Goal: Information Seeking & Learning: Stay updated

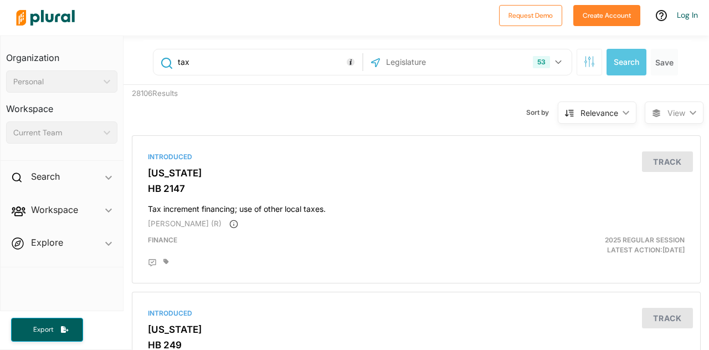
click at [593, 114] on div "Relevance" at bounding box center [600, 113] width 38 height 12
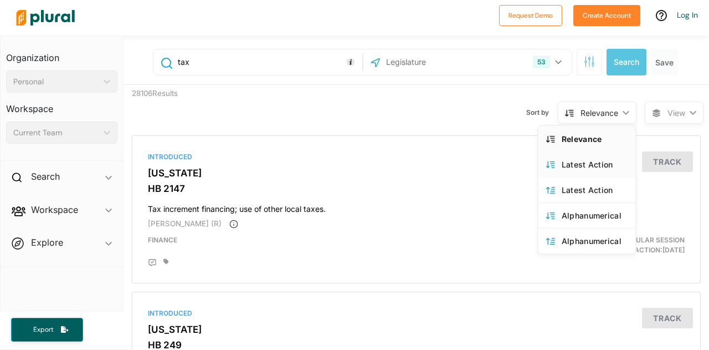
click at [565, 162] on div "Latest Action" at bounding box center [595, 164] width 66 height 9
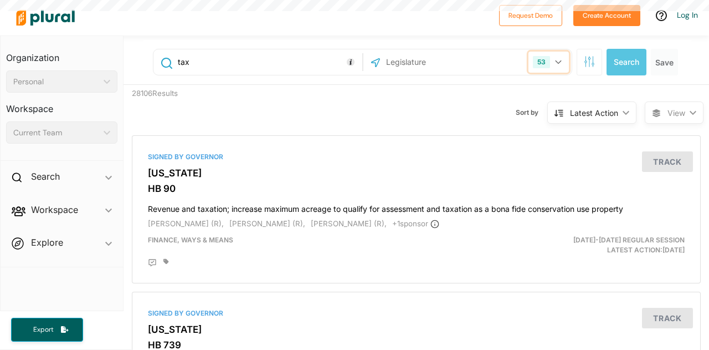
click at [550, 64] on button "53" at bounding box center [549, 62] width 40 height 21
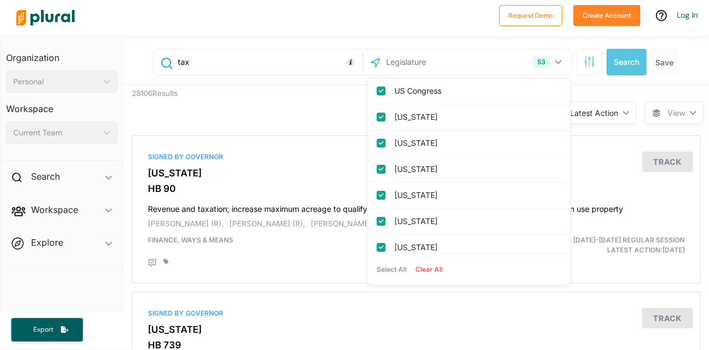
click at [418, 271] on button "Clear All" at bounding box center [429, 269] width 36 height 17
checkbox input "false"
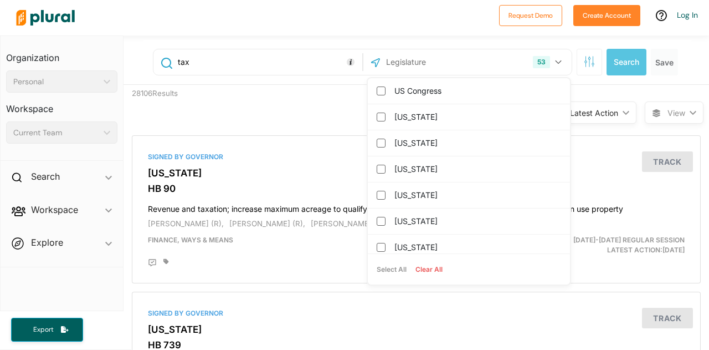
checkbox input "false"
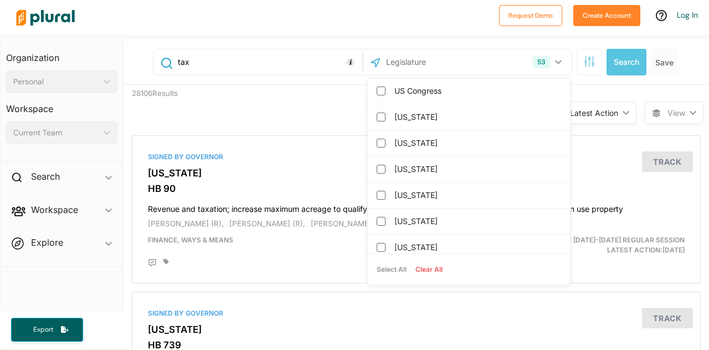
checkbox columbia "false"
checkbox input "false"
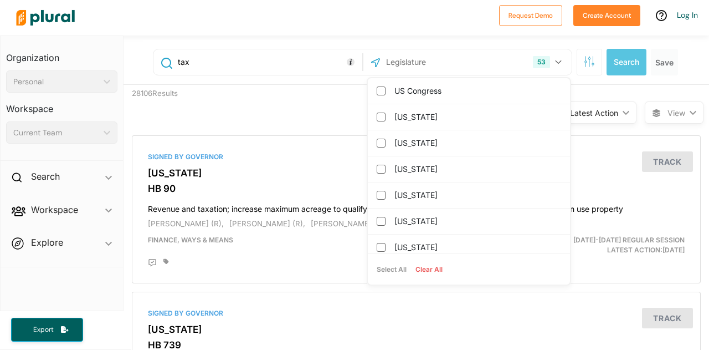
checkbox input "false"
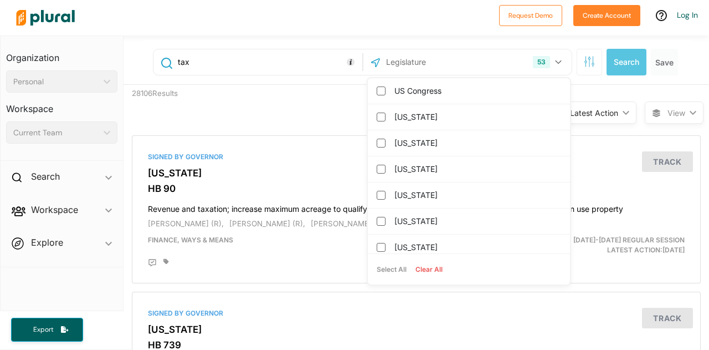
checkbox input "false"
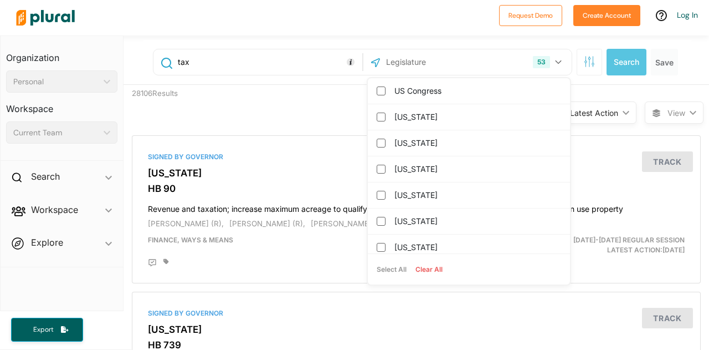
checkbox input "false"
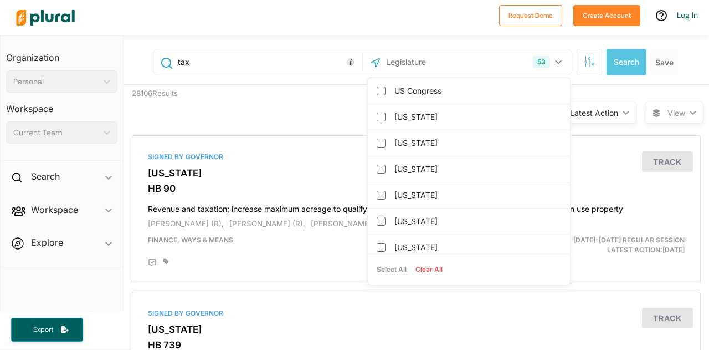
checkbox input "false"
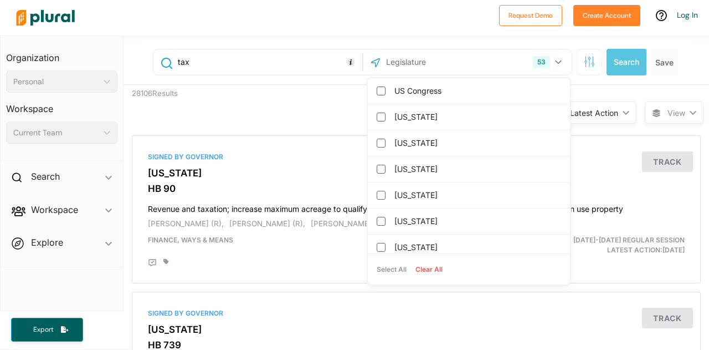
checkbox input "false"
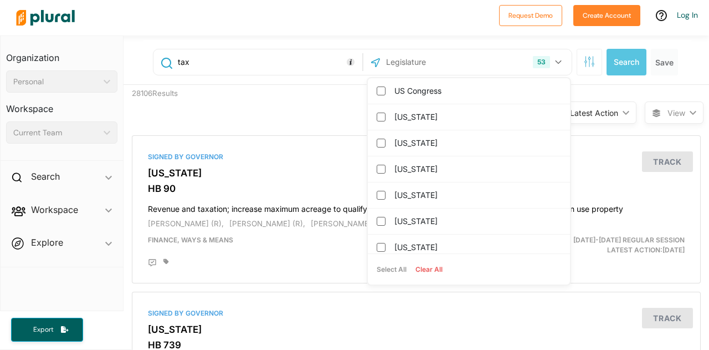
checkbox input "false"
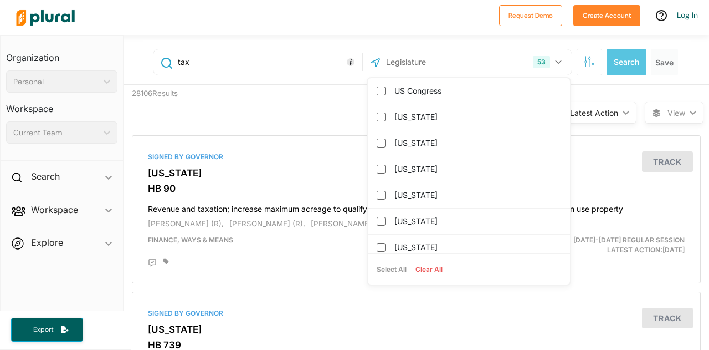
checkbox input "false"
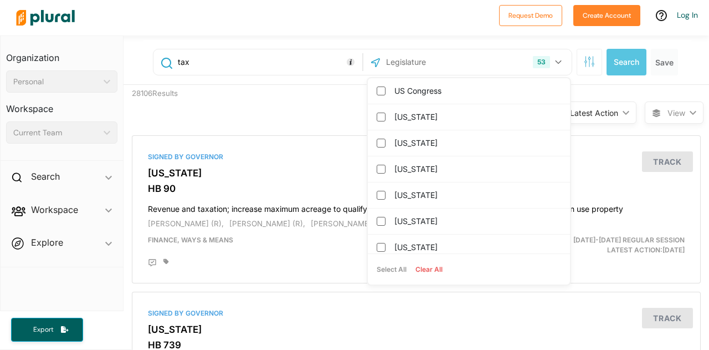
checkbox input "false"
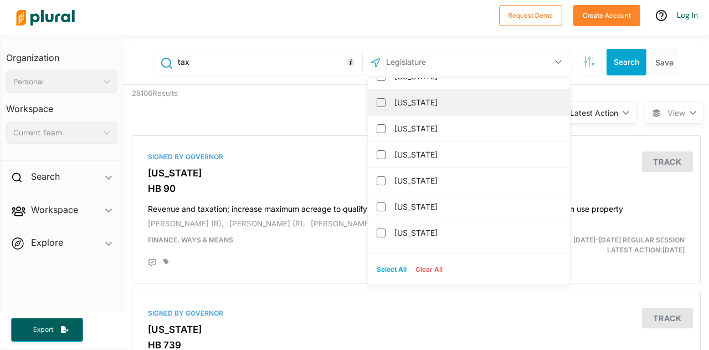
scroll to position [111, 0]
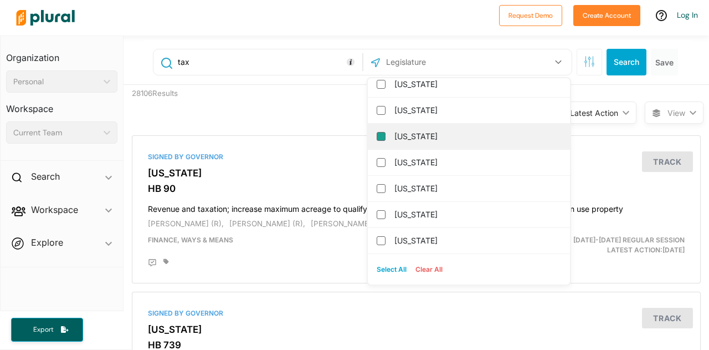
click at [377, 139] on input "[US_STATE]" at bounding box center [381, 136] width 9 height 9
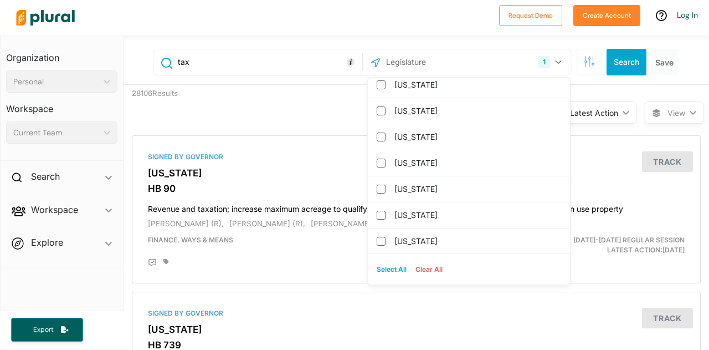
scroll to position [277, 0]
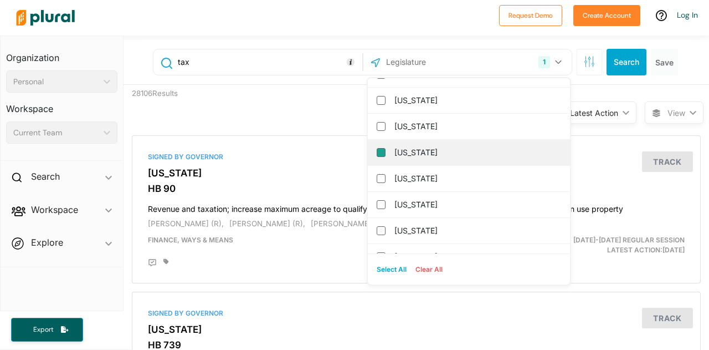
click at [377, 150] on input "[US_STATE]" at bounding box center [381, 152] width 9 height 9
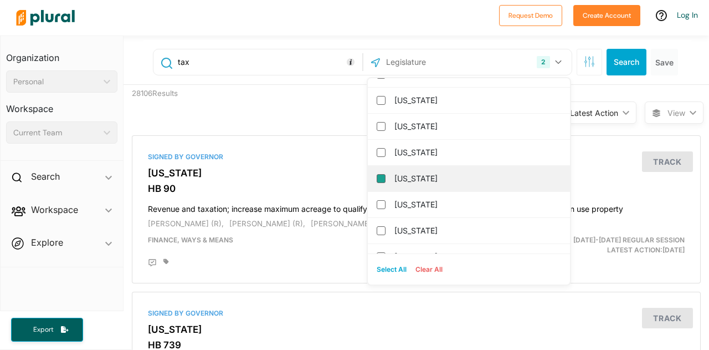
click at [377, 179] on input "[US_STATE]" at bounding box center [381, 178] width 9 height 9
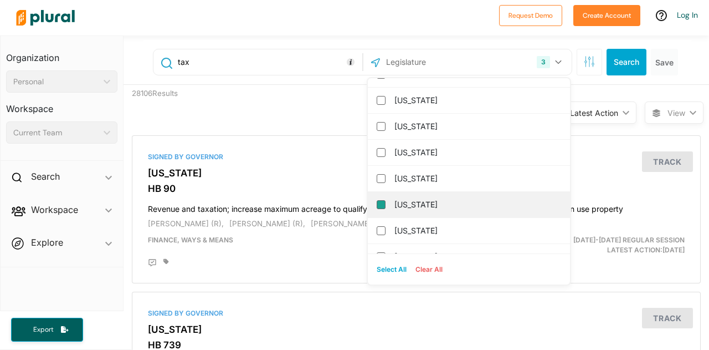
click at [377, 203] on input "[US_STATE]" at bounding box center [381, 204] width 9 height 9
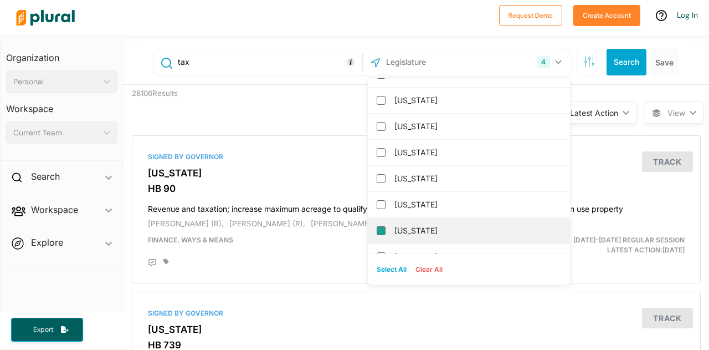
click at [377, 226] on input "[US_STATE]" at bounding box center [381, 230] width 9 height 9
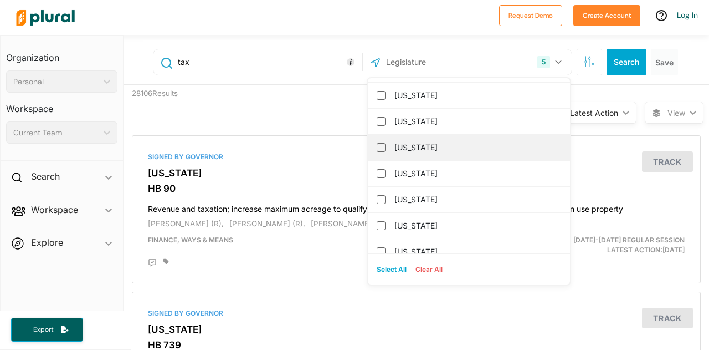
scroll to position [388, 0]
click at [377, 145] on input "[US_STATE]" at bounding box center [381, 145] width 9 height 9
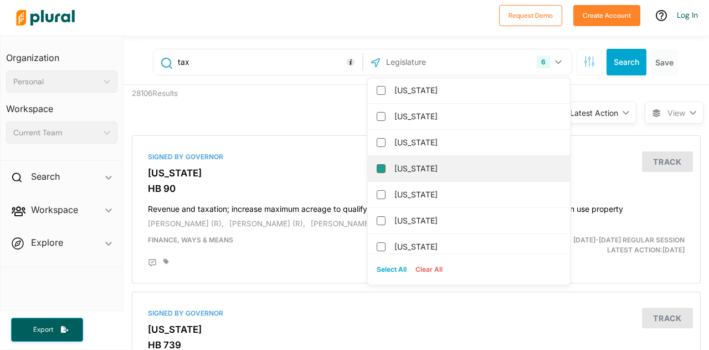
click at [377, 166] on input "[US_STATE]" at bounding box center [381, 168] width 9 height 9
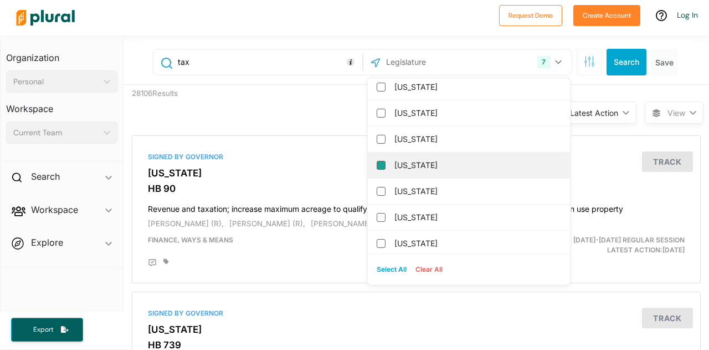
click at [377, 163] on input "[US_STATE]" at bounding box center [381, 165] width 9 height 9
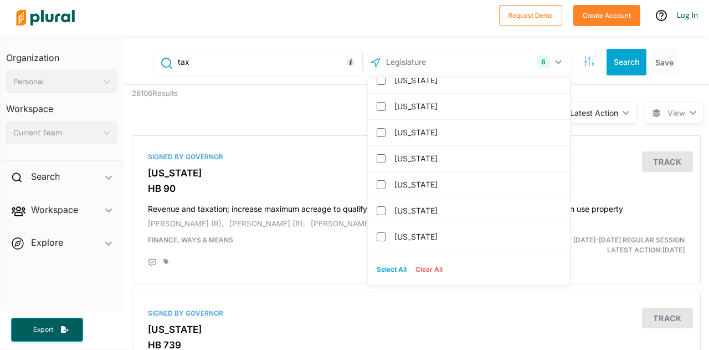
scroll to position [665, 0]
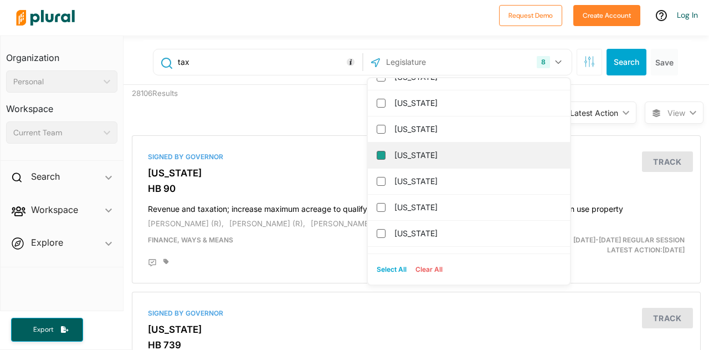
click at [377, 152] on input "[US_STATE]" at bounding box center [381, 155] width 9 height 9
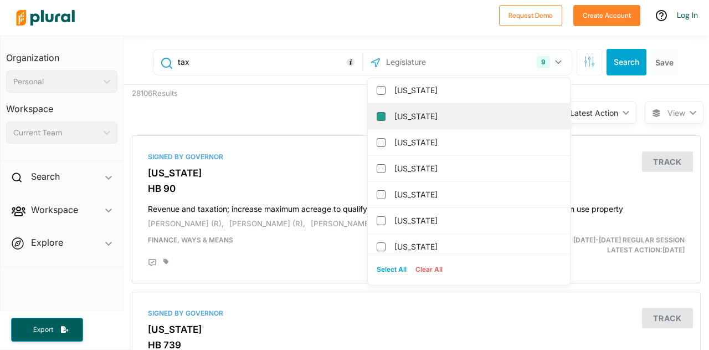
scroll to position [776, 0]
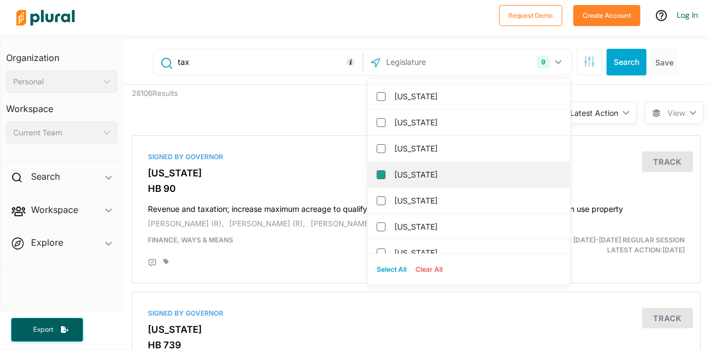
click at [377, 170] on input "[US_STATE]" at bounding box center [381, 174] width 9 height 9
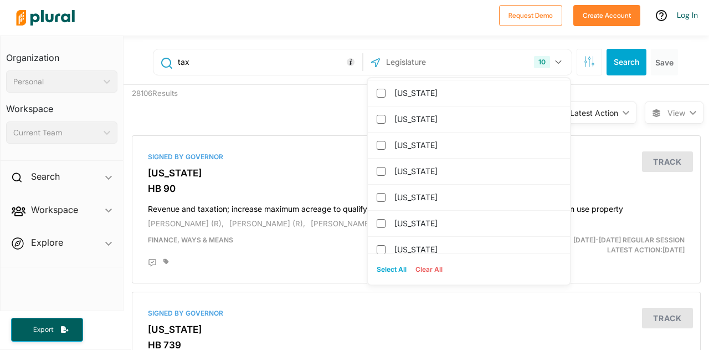
scroll to position [887, 0]
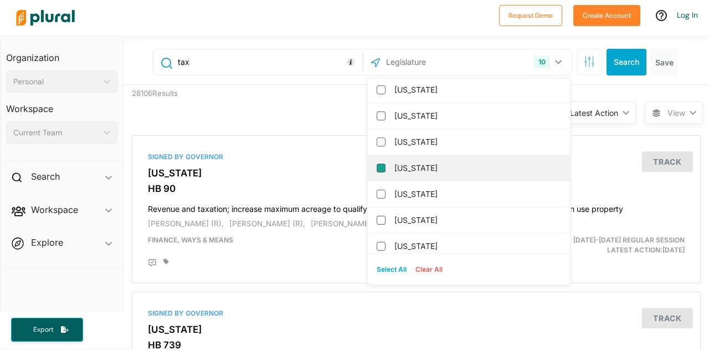
click at [377, 163] on input "[US_STATE]" at bounding box center [381, 167] width 9 height 9
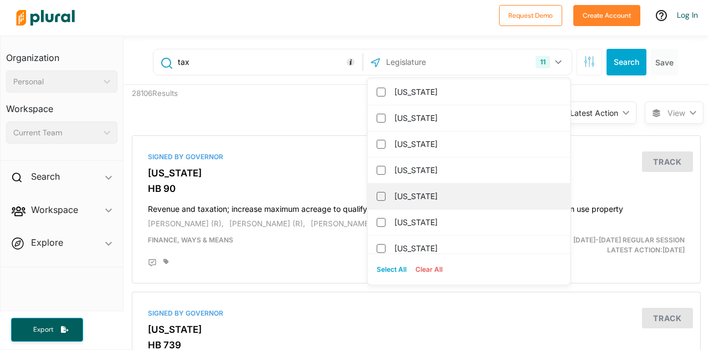
scroll to position [610, 0]
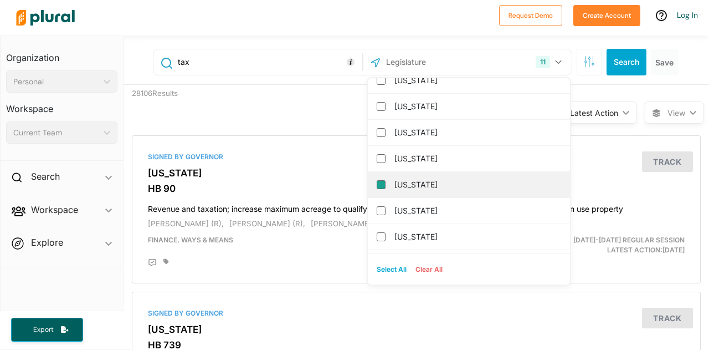
click at [377, 181] on input "[US_STATE]" at bounding box center [381, 184] width 9 height 9
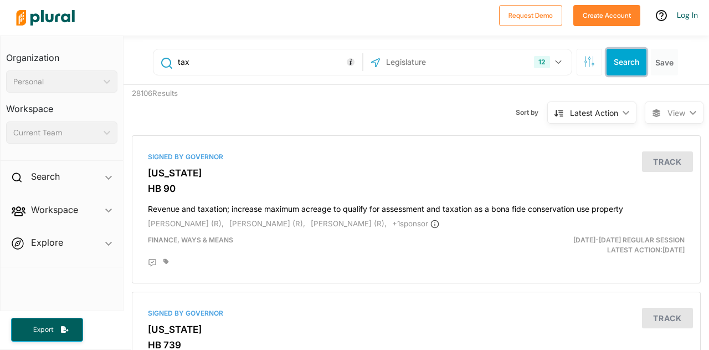
click at [615, 64] on button "Search" at bounding box center [627, 62] width 40 height 27
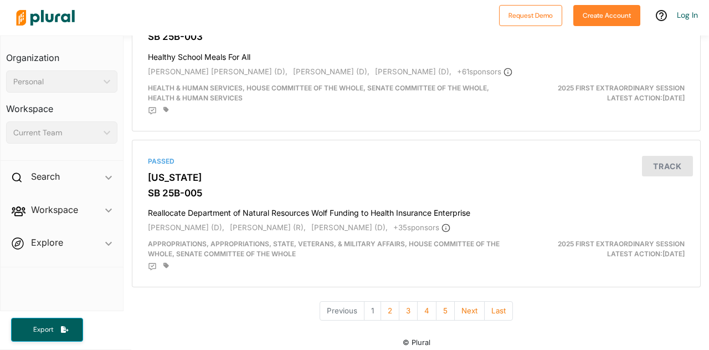
scroll to position [3742, 0]
